Goal: Task Accomplishment & Management: Manage account settings

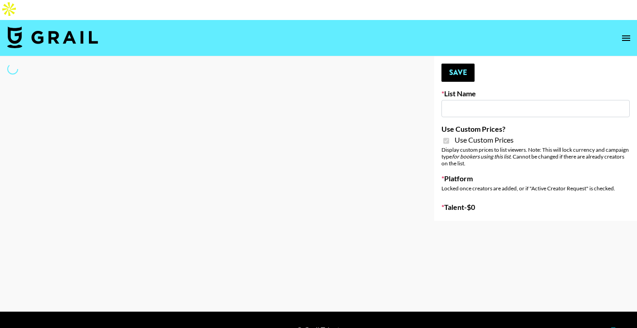
type input "Amaxy Beauty"
checkbox input "true"
select select "Brand"
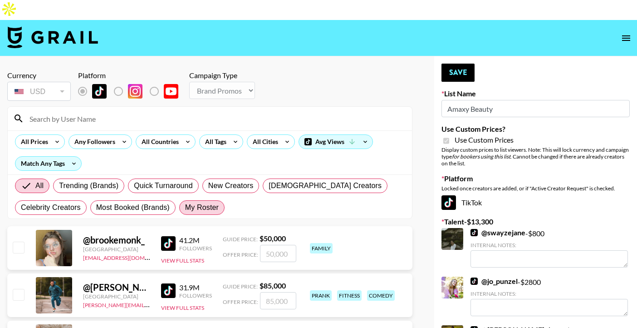
click at [203, 202] on span "My Roster" at bounding box center [202, 207] width 34 height 11
click at [185, 207] on input "My Roster" at bounding box center [185, 207] width 0 height 0
radio input "true"
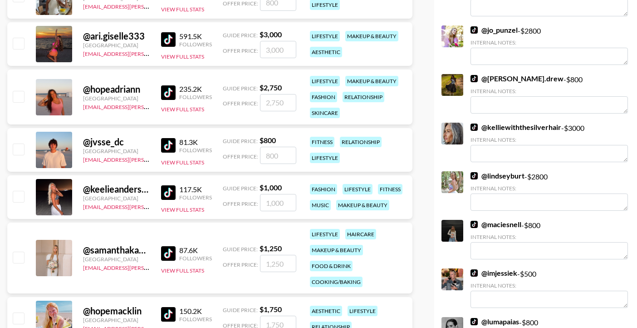
scroll to position [258, 0]
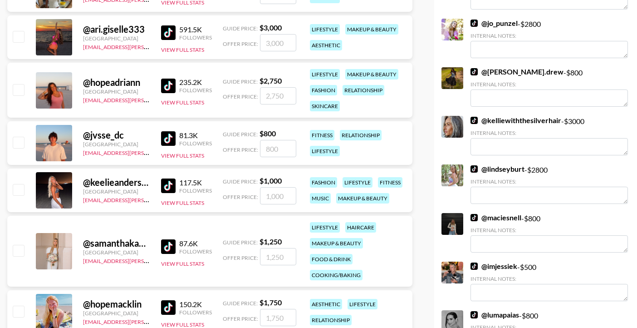
click at [18, 245] on input "checkbox" at bounding box center [18, 250] width 11 height 11
checkbox input "true"
type input "1250"
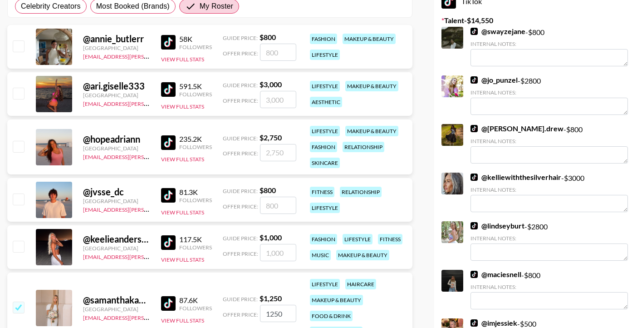
scroll to position [201, 0]
click at [19, 141] on input "checkbox" at bounding box center [18, 146] width 11 height 11
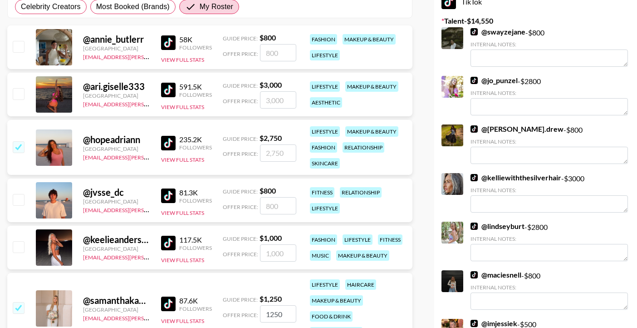
checkbox input "true"
type input "2750"
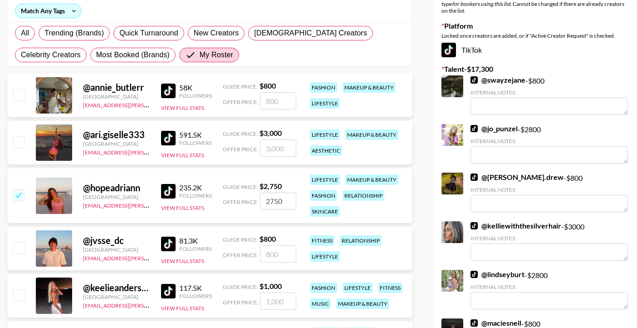
scroll to position [149, 0]
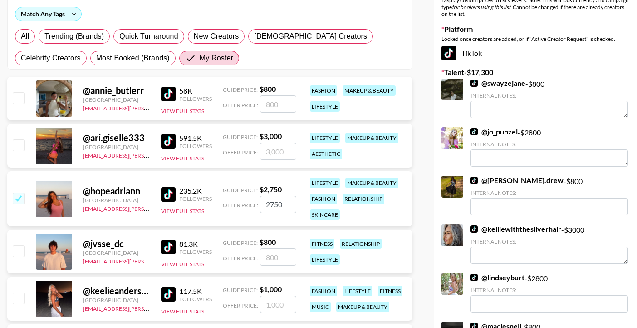
click at [21, 139] on input "checkbox" at bounding box center [18, 144] width 11 height 11
checkbox input "true"
type input "3000"
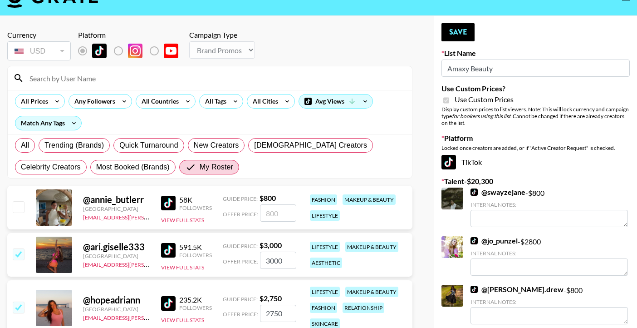
scroll to position [40, 0]
click at [20, 201] on input "checkbox" at bounding box center [18, 206] width 11 height 11
checkbox input "true"
type input "800"
checkbox input "false"
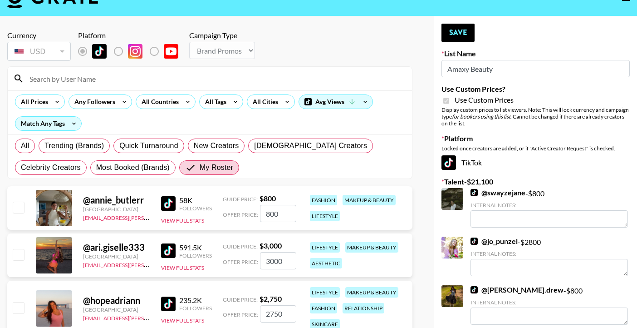
checkbox input "false"
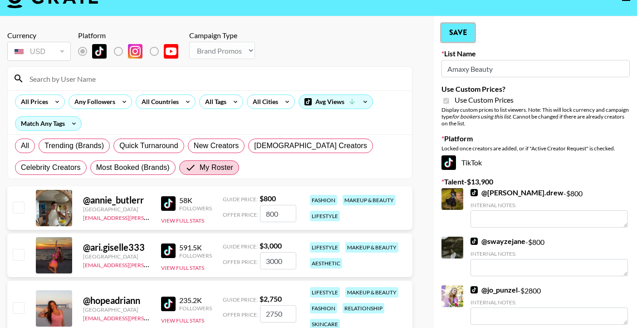
click at [466, 24] on button "Save" at bounding box center [458, 33] width 33 height 18
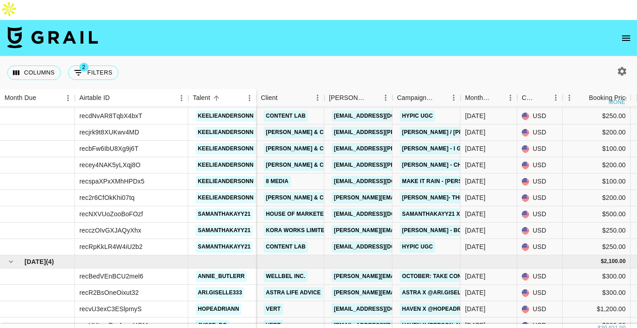
scroll to position [1440, 0]
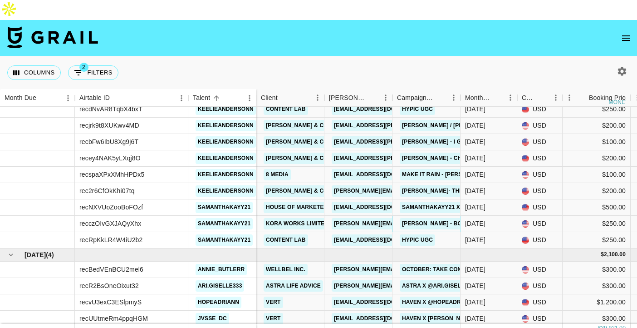
copy link "Anabel Englund - Born to Fly"
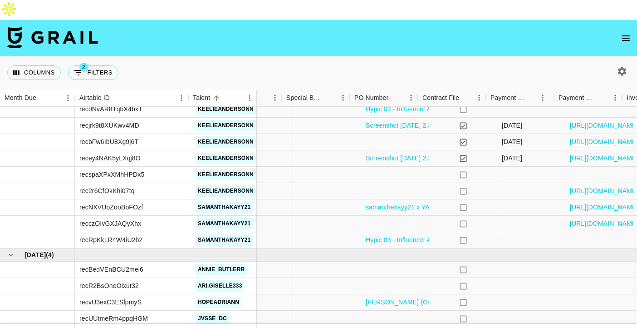
scroll to position [1440, 643]
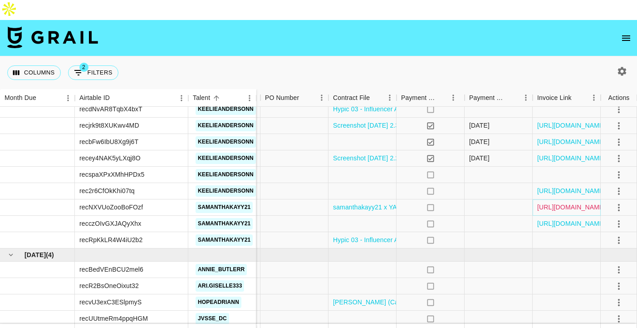
click at [584, 202] on link "https://in.xero.com/4ACUpdqfp6CkRRLikQCMcM3znYKCxuhLLXrUbMUU" at bounding box center [571, 206] width 69 height 9
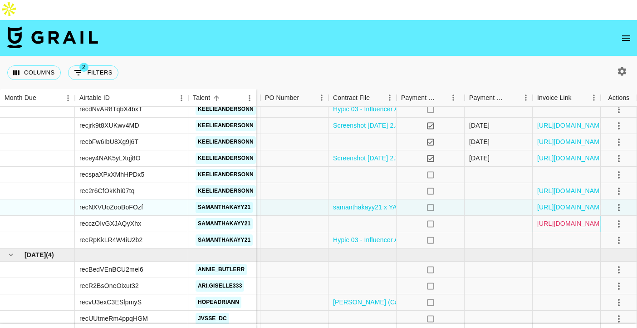
click at [545, 219] on link "https://in.xero.com/kNoTb7Z0TdF6QQMAj12aX7Tdd2NPIAB5SRZVIip9" at bounding box center [571, 223] width 69 height 9
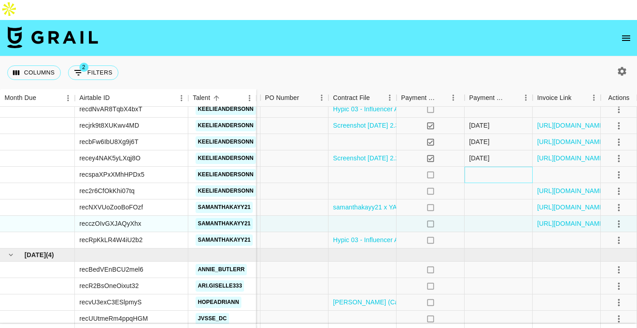
click at [501, 167] on div at bounding box center [499, 175] width 68 height 16
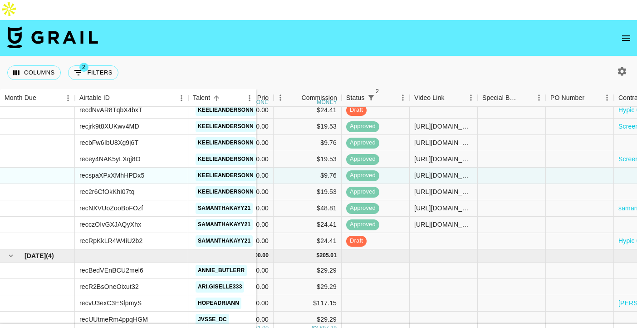
scroll to position [1439, 230]
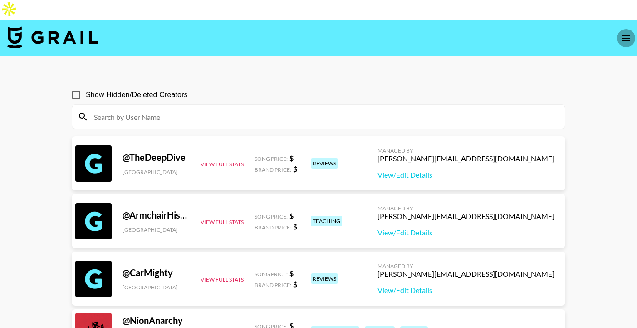
click at [626, 33] on icon "open drawer" at bounding box center [626, 38] width 11 height 11
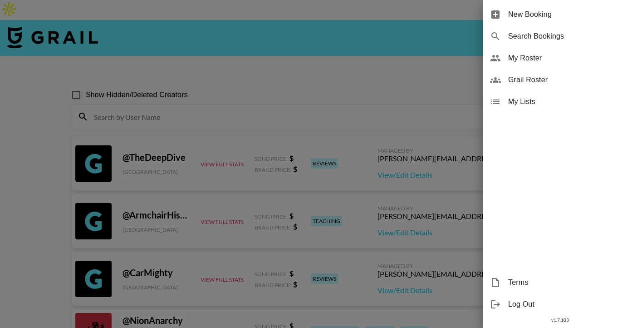
click at [533, 59] on span "My Roster" at bounding box center [569, 58] width 122 height 11
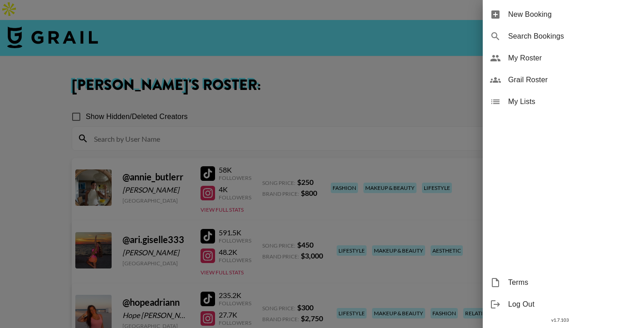
click at [394, 209] on div at bounding box center [318, 164] width 637 height 328
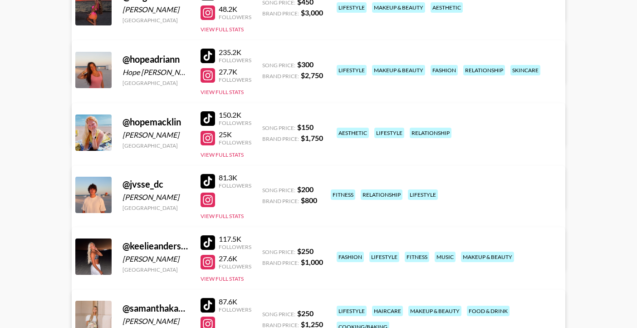
scroll to position [242, 0]
